Goal: Transaction & Acquisition: Download file/media

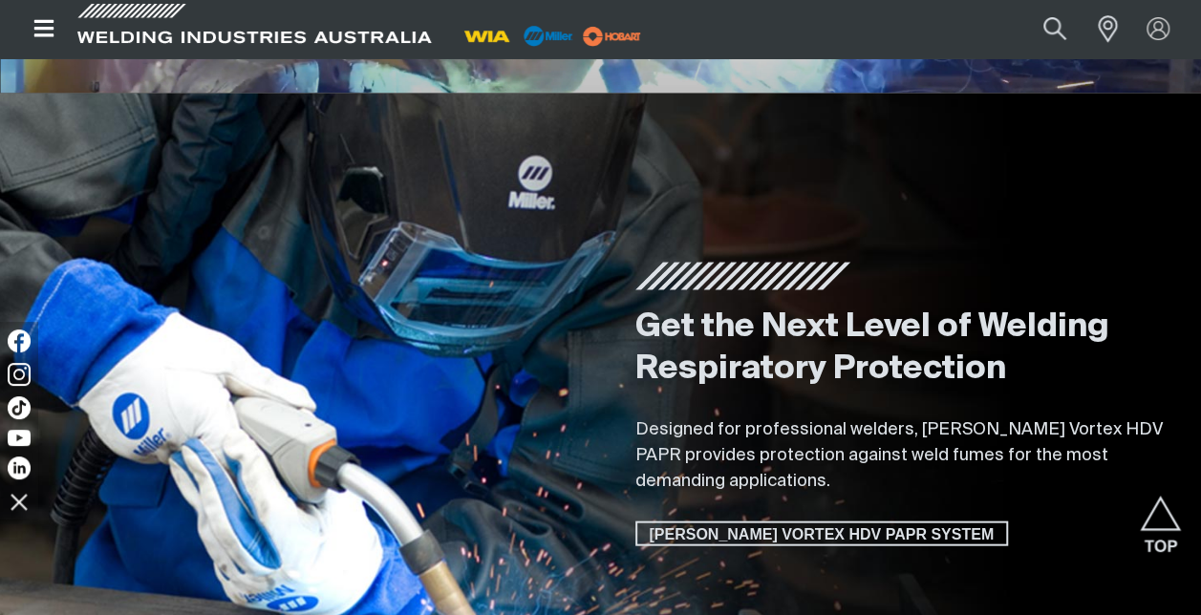
scroll to position [1529, 0]
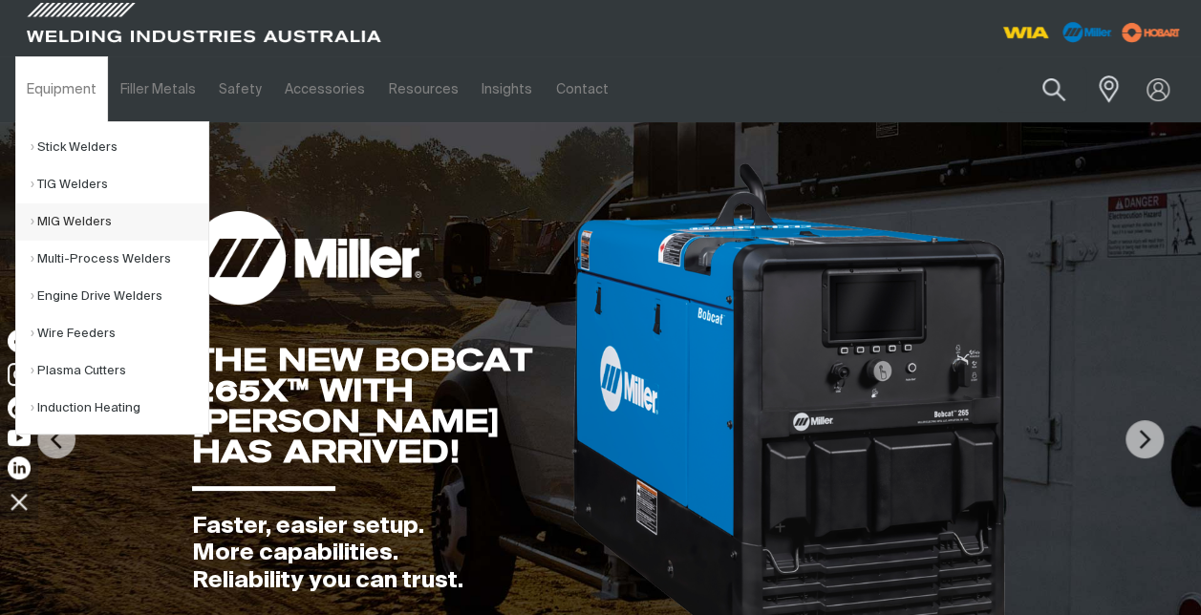
click at [73, 219] on link "MIG Welders" at bounding box center [120, 222] width 178 height 37
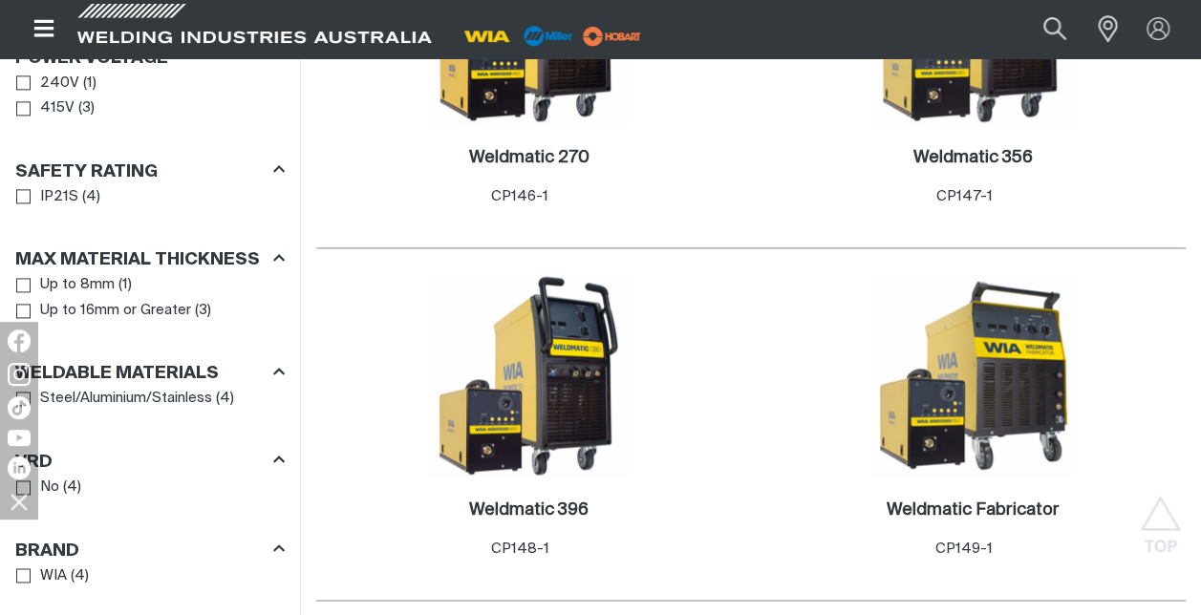
scroll to position [1338, 0]
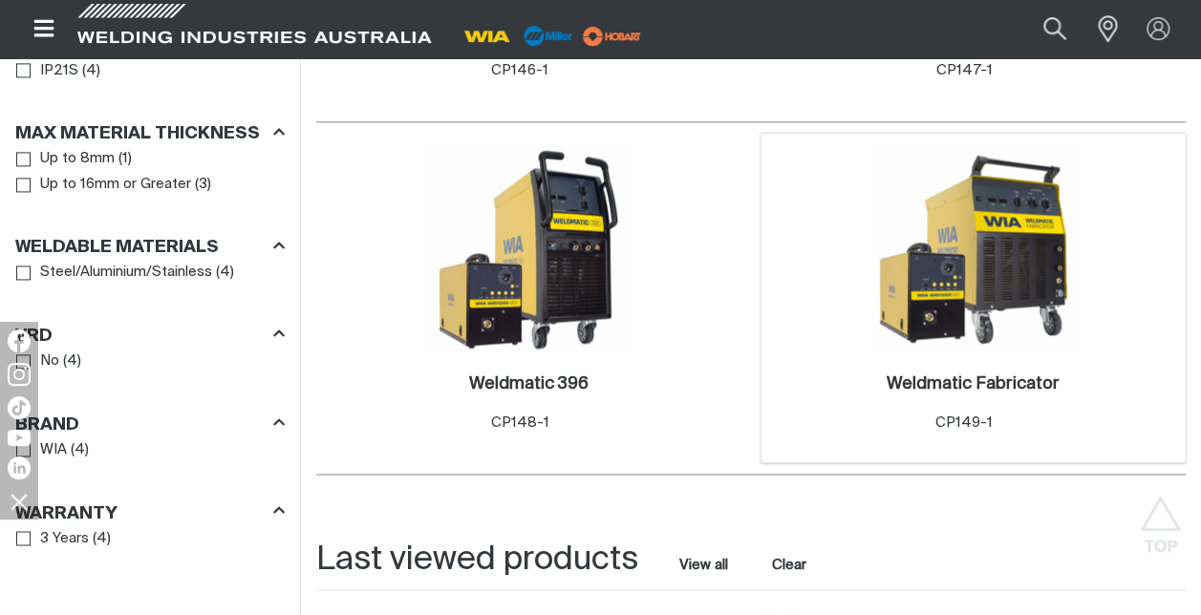
click at [985, 241] on img at bounding box center [973, 249] width 204 height 204
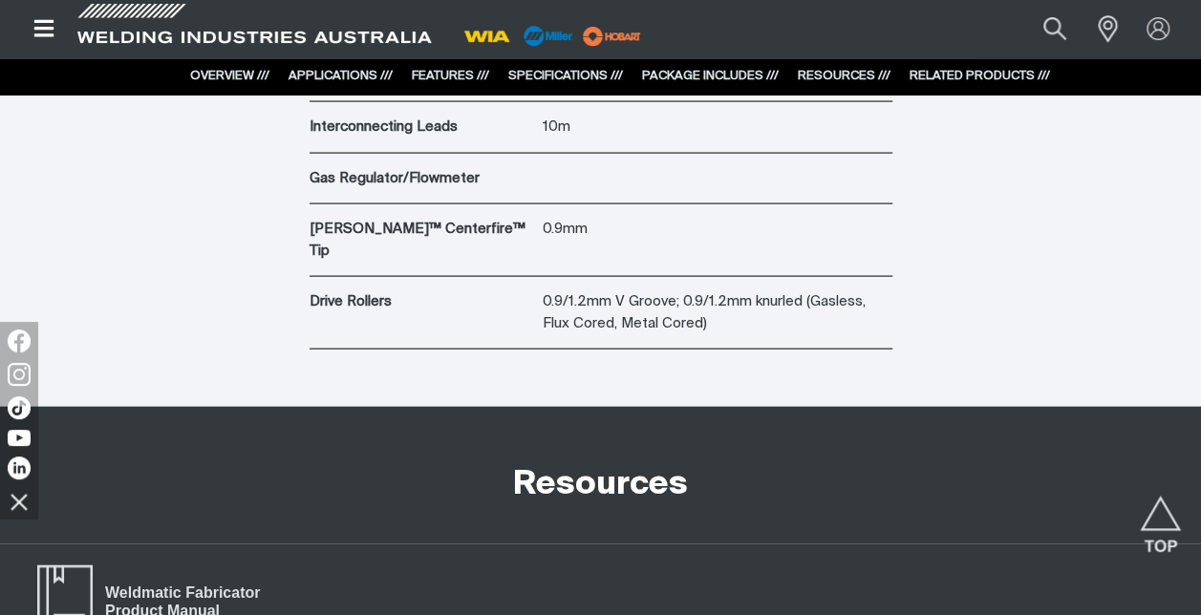
scroll to position [5924, 0]
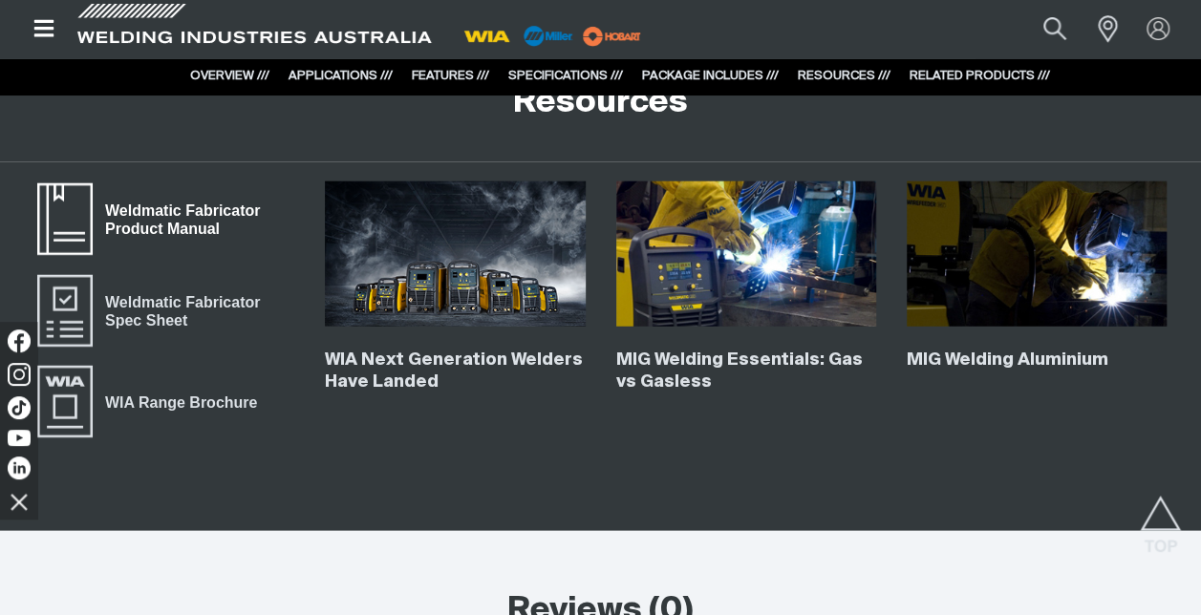
click at [184, 199] on span "Weldmatic Fabricator Product Manual" at bounding box center [194, 220] width 202 height 43
